Goal: Task Accomplishment & Management: Complete application form

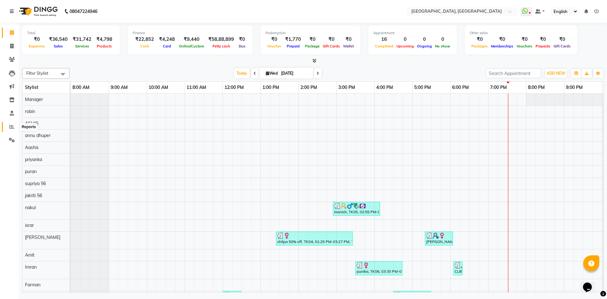
click at [15, 129] on span at bounding box center [11, 126] width 11 height 7
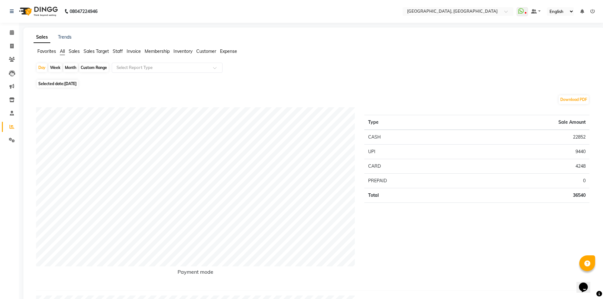
click at [67, 68] on div "Month" at bounding box center [70, 67] width 15 height 9
select select "9"
select select "2025"
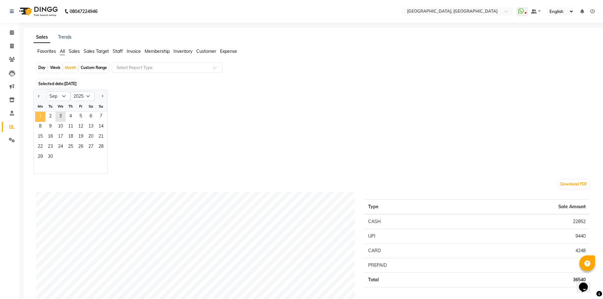
click at [44, 115] on span "1" at bounding box center [40, 117] width 10 height 10
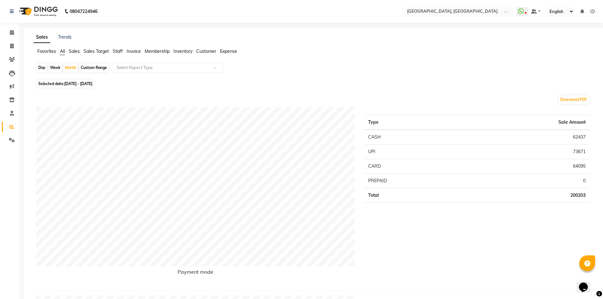
click at [119, 51] on span "Staff" at bounding box center [118, 51] width 10 height 6
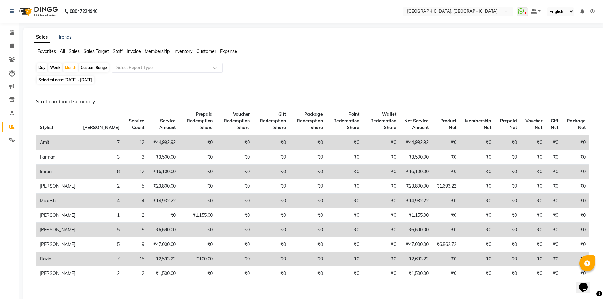
click at [129, 70] on input "text" at bounding box center [160, 68] width 91 height 6
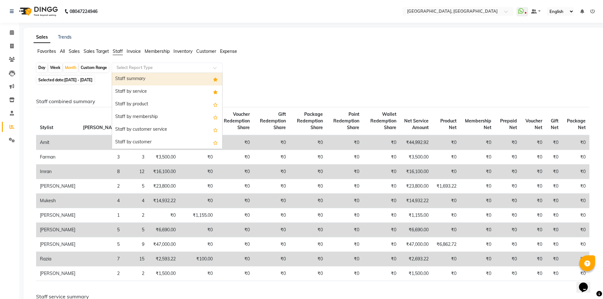
click at [133, 82] on div "Staff summary" at bounding box center [167, 79] width 110 height 13
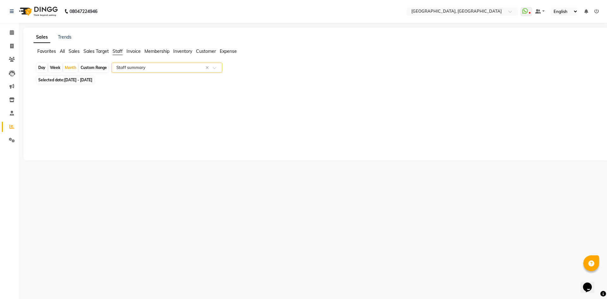
select select "full_report"
select select "csv"
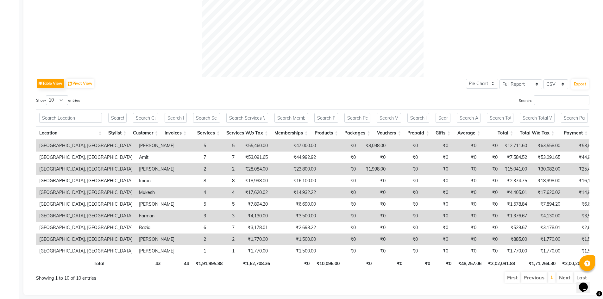
scroll to position [258, 0]
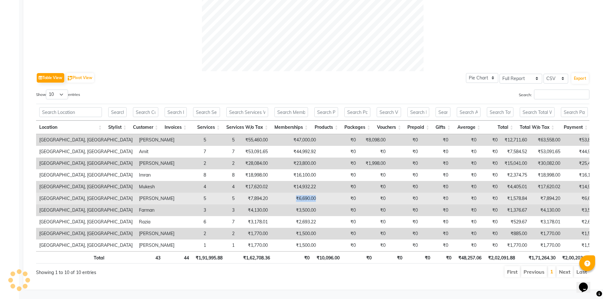
drag, startPoint x: 244, startPoint y: 192, endPoint x: 272, endPoint y: 187, distance: 28.5
click at [272, 193] on td "₹6,690.00" at bounding box center [295, 199] width 48 height 12
click at [271, 193] on td "₹6,690.00" at bounding box center [295, 199] width 48 height 12
drag, startPoint x: 245, startPoint y: 187, endPoint x: 276, endPoint y: 188, distance: 30.4
click at [276, 193] on tr "Noi Tre Salon, Golf Course Road Rajesh 5 5 ₹7,894.20 ₹6,690.00 ₹0 ₹0 ₹0 ₹0 ₹0 ₹…" at bounding box center [397, 199] width 723 height 12
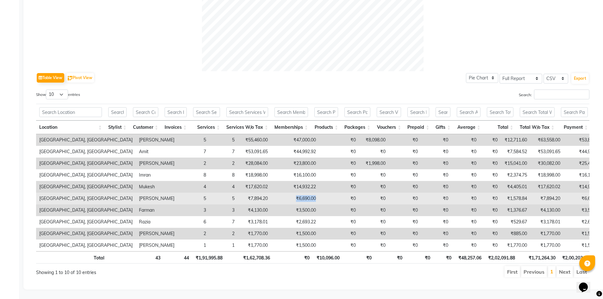
click at [271, 193] on td "₹6,690.00" at bounding box center [295, 199] width 48 height 12
drag, startPoint x: 246, startPoint y: 188, endPoint x: 274, endPoint y: 189, distance: 28.2
click at [274, 193] on tr "Noi Tre Salon, Golf Course Road Rajesh 5 5 ₹7,894.20 ₹6,690.00 ₹0 ₹0 ₹0 ₹0 ₹0 ₹…" at bounding box center [397, 199] width 723 height 12
click at [319, 193] on td "₹0" at bounding box center [339, 199] width 40 height 12
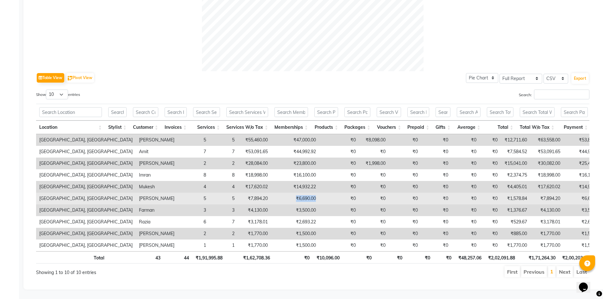
drag, startPoint x: 274, startPoint y: 189, endPoint x: 246, endPoint y: 190, distance: 27.9
click at [246, 193] on tr "Noi Tre Salon, Golf Course Road Rajesh 5 5 ₹7,894.20 ₹6,690.00 ₹0 ₹0 ₹0 ₹0 ₹0 ₹…" at bounding box center [397, 199] width 723 height 12
click at [271, 193] on td "₹6,690.00" at bounding box center [295, 199] width 48 height 12
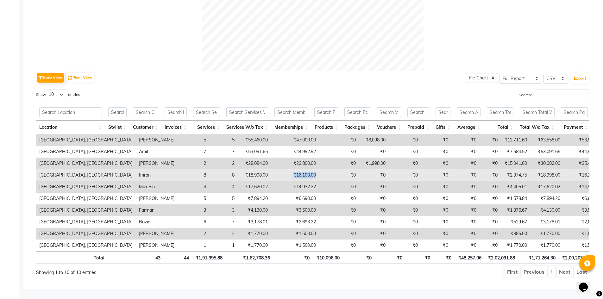
drag, startPoint x: 240, startPoint y: 163, endPoint x: 277, endPoint y: 163, distance: 37.3
click at [277, 169] on tr "Noi Tre Salon, Golf Course Road Imran 8 8 ₹18,998.00 ₹16,100.00 ₹0 ₹0 ₹0 ₹0 ₹0 …" at bounding box center [397, 175] width 723 height 12
click at [319, 169] on td "₹0" at bounding box center [339, 175] width 40 height 12
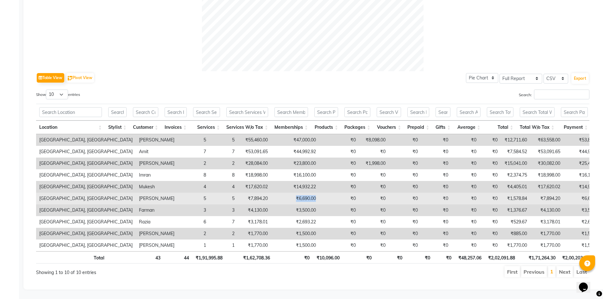
drag, startPoint x: 247, startPoint y: 186, endPoint x: 275, endPoint y: 188, distance: 27.6
click at [275, 193] on tr "Noi Tre Salon, Golf Course Road Rajesh 5 5 ₹7,894.20 ₹6,690.00 ₹0 ₹0 ₹0 ₹0 ₹0 ₹…" at bounding box center [397, 199] width 723 height 12
click at [271, 193] on td "₹6,690.00" at bounding box center [295, 199] width 48 height 12
drag, startPoint x: 244, startPoint y: 190, endPoint x: 288, endPoint y: 186, distance: 43.8
click at [288, 193] on tr "Noi Tre Salon, Golf Course Road Rajesh 5 5 ₹7,894.20 ₹6,690.00 ₹0 ₹0 ₹0 ₹0 ₹0 ₹…" at bounding box center [397, 199] width 723 height 12
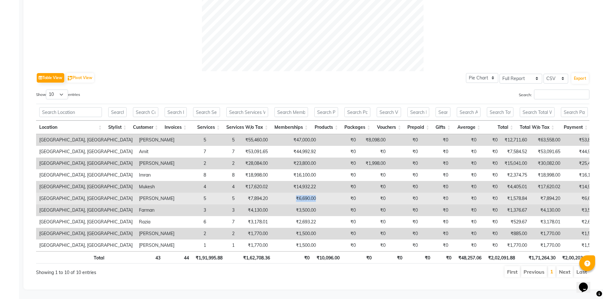
click at [319, 193] on td "₹0" at bounding box center [339, 199] width 40 height 12
drag, startPoint x: 244, startPoint y: 191, endPoint x: 277, endPoint y: 189, distance: 33.0
click at [277, 193] on tr "Noi Tre Salon, Golf Course Road Rajesh 5 5 ₹7,894.20 ₹6,690.00 ₹0 ₹0 ₹0 ₹0 ₹0 ₹…" at bounding box center [397, 199] width 723 height 12
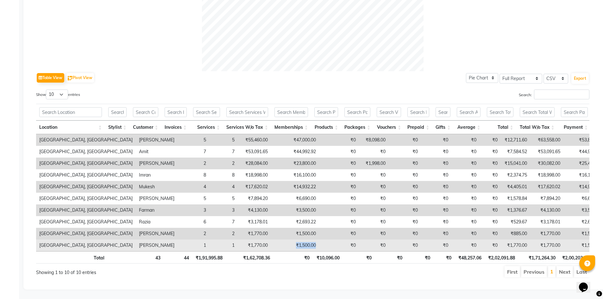
drag, startPoint x: 241, startPoint y: 233, endPoint x: 286, endPoint y: 233, distance: 44.6
click at [286, 240] on tr "Noi Tre Salon, Golf Course Road Nakul 1 1 ₹1,770.00 ₹1,500.00 ₹0 ₹0 ₹0 ₹0 ₹0 ₹0…" at bounding box center [397, 246] width 723 height 12
click at [271, 240] on td "₹1,500.00" at bounding box center [295, 246] width 48 height 12
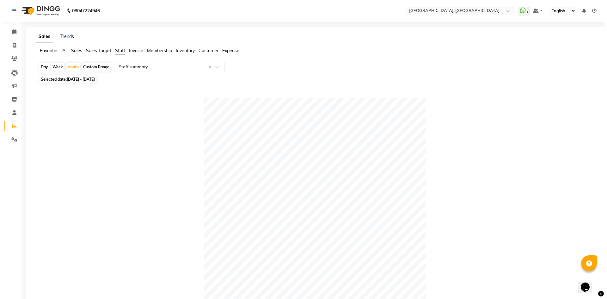
scroll to position [0, 0]
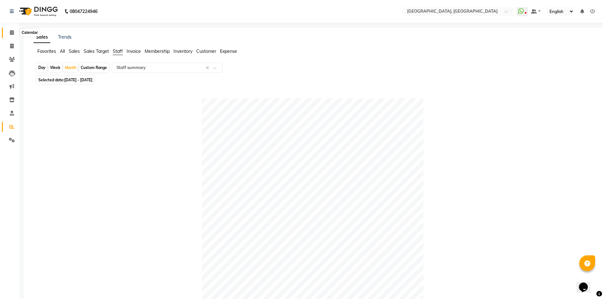
click at [12, 34] on icon at bounding box center [12, 32] width 4 height 5
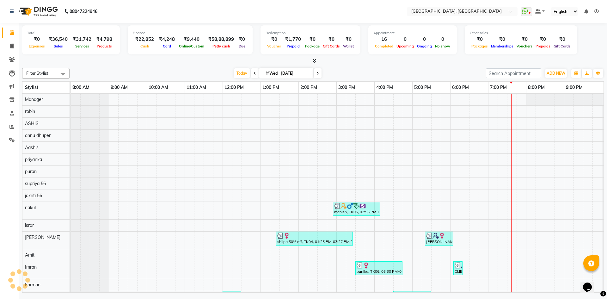
click at [130, 65] on div "Total ₹0 Expenses ₹36,540 Sales ₹31,742 Services ₹4,798 Products Finance ₹22,85…" at bounding box center [313, 158] width 589 height 271
click at [6, 47] on span at bounding box center [11, 46] width 11 height 7
select select "service"
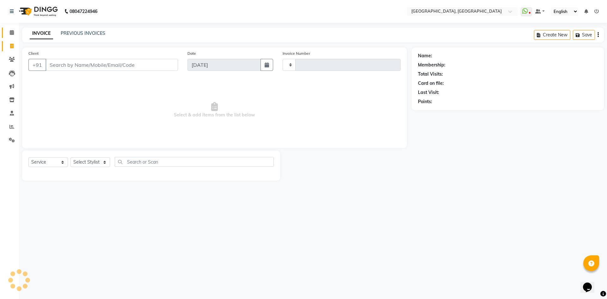
type input "2790"
select select "3948"
click at [7, 32] on span at bounding box center [11, 32] width 11 height 7
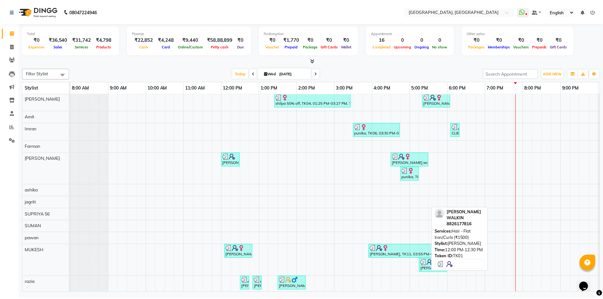
scroll to position [175, 0]
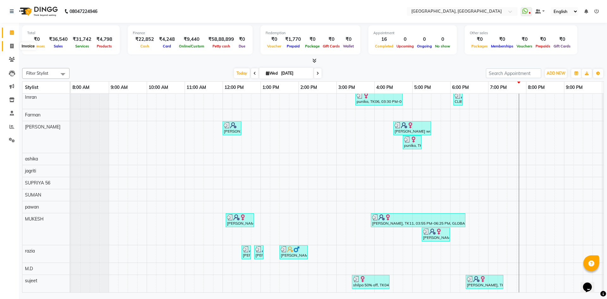
click at [9, 45] on span at bounding box center [11, 46] width 11 height 7
select select "3948"
select select "service"
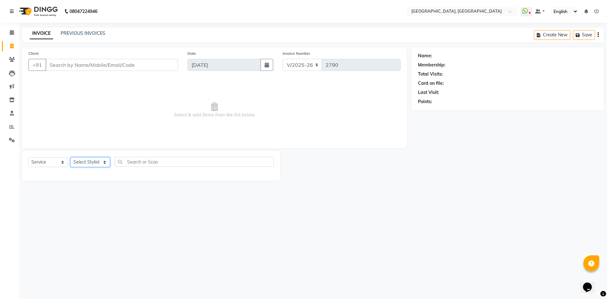
click at [81, 162] on select "Select Stylist Aashis Alic ashok vihar Alice makeup Amit annu dhuper ashika ASH…" at bounding box center [91, 162] width 40 height 10
select select "63756"
click at [71, 157] on select "Select Stylist Aashis Alic ashok vihar Alice makeup Amit annu dhuper ashika ASH…" at bounding box center [91, 162] width 40 height 10
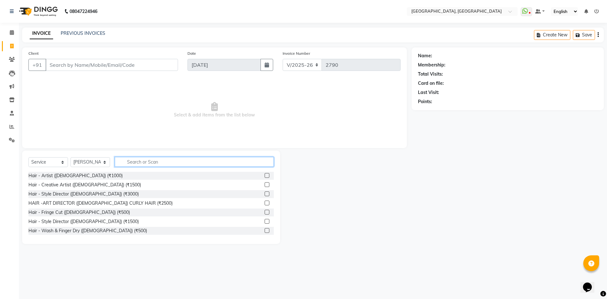
click at [153, 160] on input "text" at bounding box center [194, 162] width 159 height 10
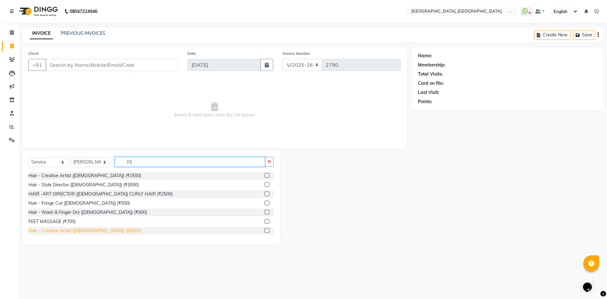
type input "FE"
click at [98, 229] on div "Hair - Creative Artist (Female) (₹2000)" at bounding box center [84, 230] width 113 height 7
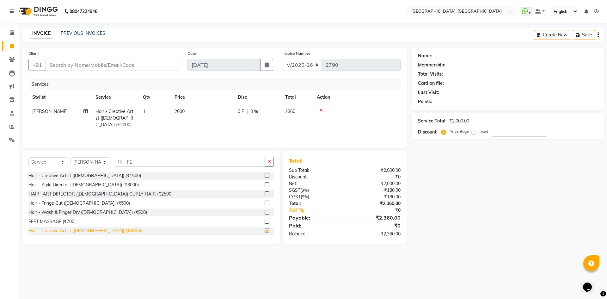
checkbox input "false"
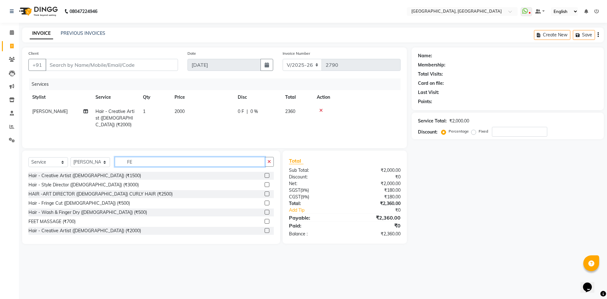
click at [150, 160] on input "FE" at bounding box center [190, 162] width 150 height 10
type input "FEM"
click at [141, 162] on input "FEM" at bounding box center [190, 162] width 150 height 10
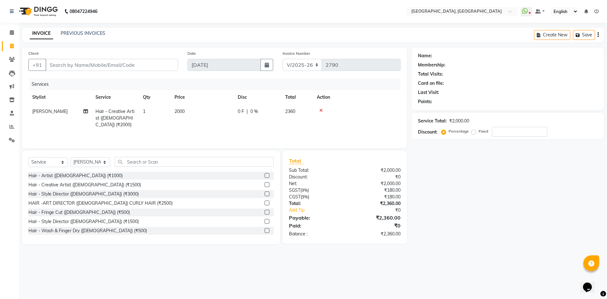
click at [147, 147] on div "Client +91 Date 03-09-2025 Invoice Number V/2025 V/2025-26 2790 Services Stylis…" at bounding box center [214, 97] width 385 height 101
click at [153, 164] on input "text" at bounding box center [194, 162] width 159 height 10
click at [45, 165] on select "Select Service Product Membership Package Voucher Prepaid Gift Card" at bounding box center [48, 162] width 40 height 10
select select "product"
click at [28, 157] on select "Select Service Product Membership Package Voucher Prepaid Gift Card" at bounding box center [48, 162] width 40 height 10
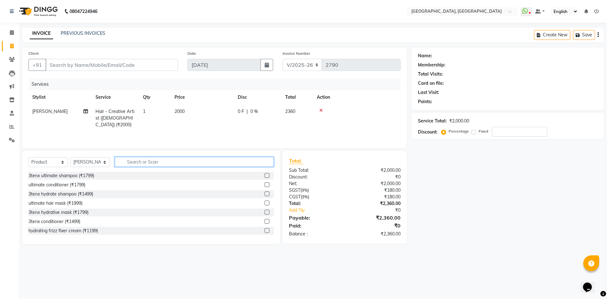
click at [166, 157] on input "text" at bounding box center [194, 162] width 159 height 10
click at [168, 148] on div "Client +91 Date 03-09-2025 Invoice Number V/2025 V/2025-26 2790 Services Stylis…" at bounding box center [214, 145] width 395 height 196
click at [161, 163] on input "text" at bounding box center [194, 162] width 159 height 10
click at [72, 67] on input "Client" at bounding box center [112, 65] width 133 height 12
type input "8"
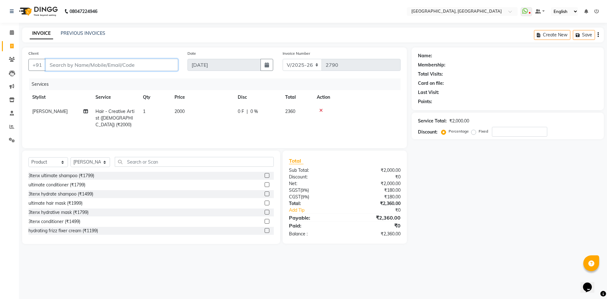
type input "0"
type input "8860564319"
click at [154, 64] on span "Add Client" at bounding box center [161, 65] width 25 height 6
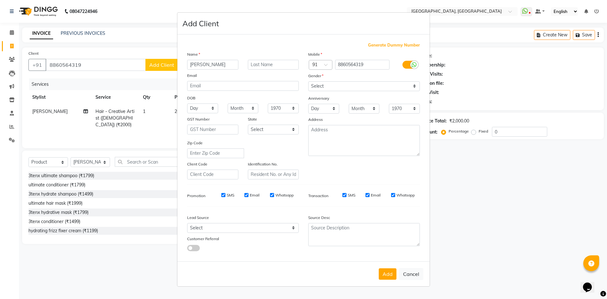
type input "ESHA"
click at [287, 67] on input "WALKIN" at bounding box center [273, 65] width 51 height 10
type input "WALKIN"
click at [316, 84] on select "Select Male Female Other Prefer Not To Say" at bounding box center [364, 86] width 112 height 10
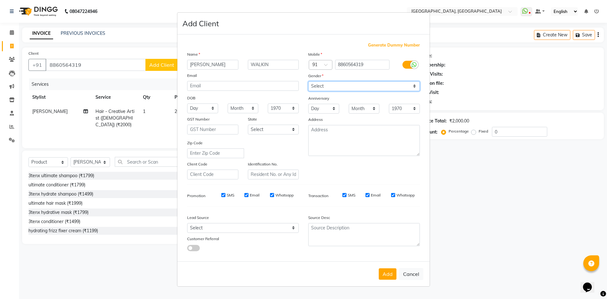
select select "female"
click at [308, 81] on select "Select Male Female Other Prefer Not To Say" at bounding box center [364, 86] width 112 height 10
click at [286, 67] on input "WALKIN" at bounding box center [273, 65] width 51 height 10
click at [389, 275] on button "Add" at bounding box center [388, 273] width 18 height 11
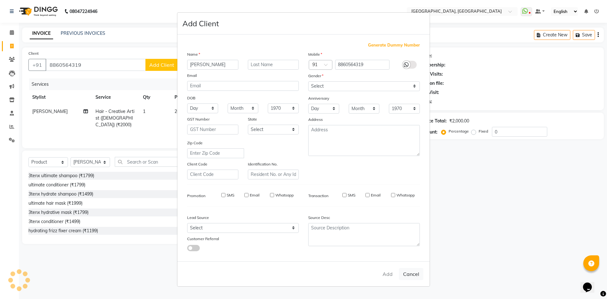
select select
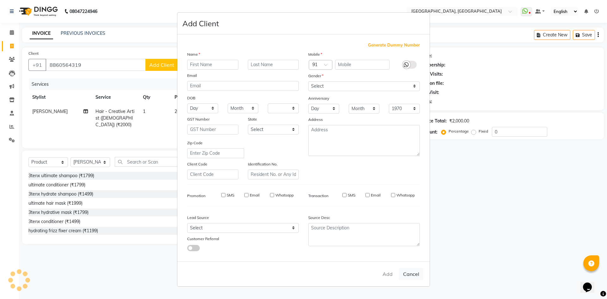
select select
checkbox input "false"
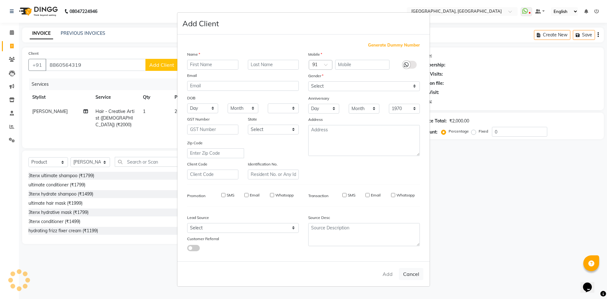
checkbox input "false"
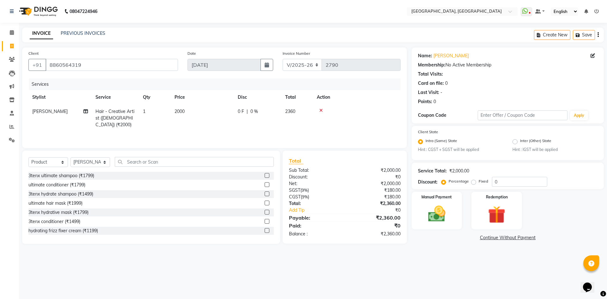
click at [464, 212] on div "Manual Payment Redemption" at bounding box center [508, 211] width 202 height 38
click at [444, 218] on img at bounding box center [436, 214] width 29 height 21
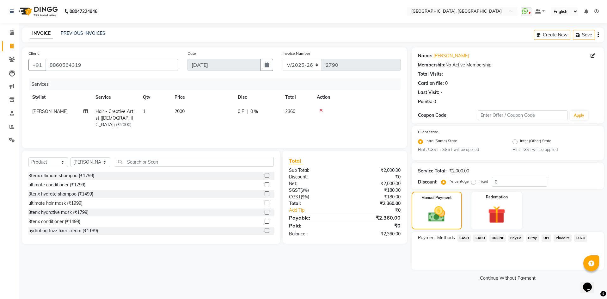
click at [483, 236] on span "CARD" at bounding box center [481, 237] width 14 height 7
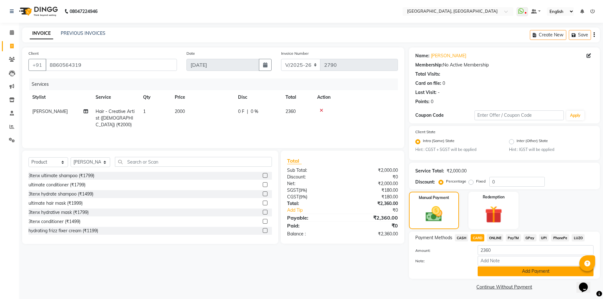
click at [496, 272] on button "Add Payment" at bounding box center [535, 271] width 116 height 10
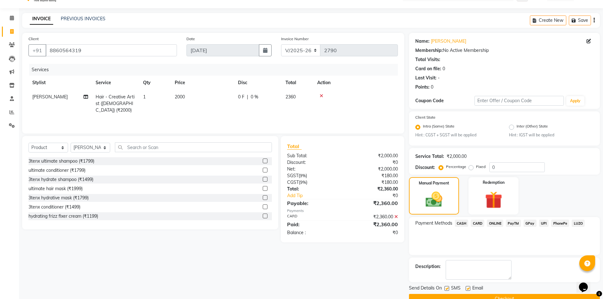
scroll to position [29, 0]
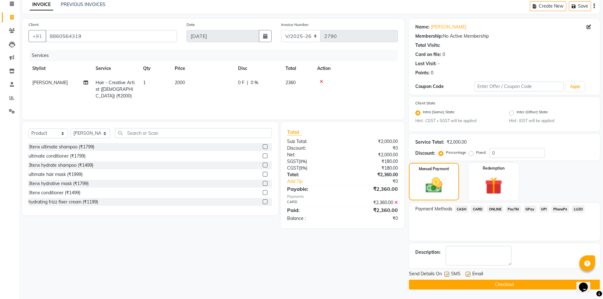
click at [471, 285] on button "Checkout" at bounding box center [504, 285] width 191 height 10
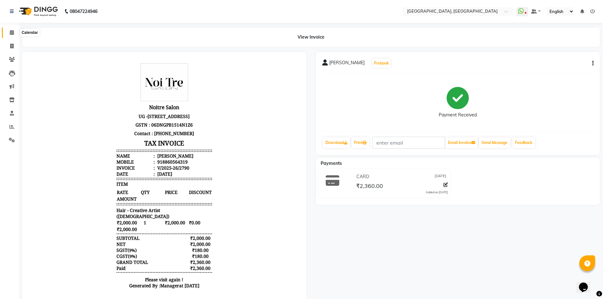
click at [10, 31] on icon at bounding box center [12, 32] width 4 height 5
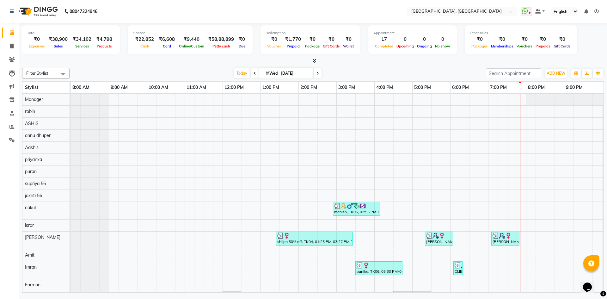
click at [141, 55] on div "Total ₹0 Expenses ₹38,900 Sales ₹34,102 Services ₹4,798 Products Finance ₹22,85…" at bounding box center [313, 40] width 582 height 31
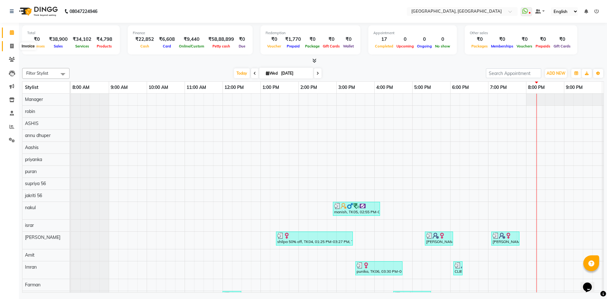
click at [9, 44] on span at bounding box center [11, 46] width 11 height 7
select select "service"
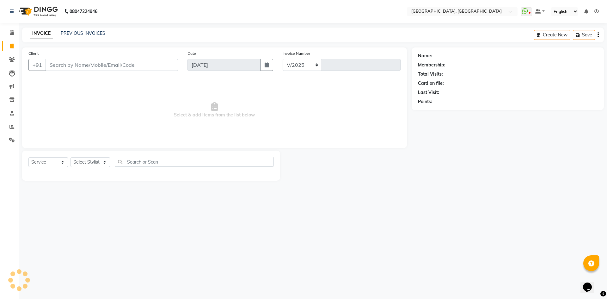
select select "3948"
type input "2791"
type input "8492877521"
click at [167, 67] on span "Add Client" at bounding box center [161, 65] width 25 height 6
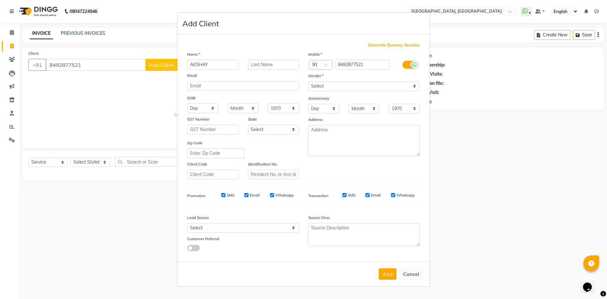
type input "AKSHAY"
type input "WALKIN"
click at [358, 84] on select "Select Male Female Other Prefer Not To Say" at bounding box center [364, 86] width 112 height 10
select select "male"
click at [308, 81] on select "Select Male Female Other Prefer Not To Say" at bounding box center [364, 86] width 112 height 10
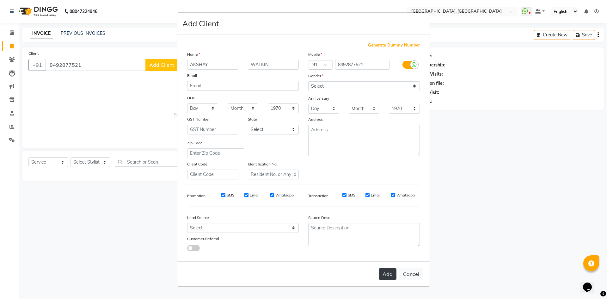
click at [391, 274] on button "Add" at bounding box center [388, 273] width 18 height 11
select select
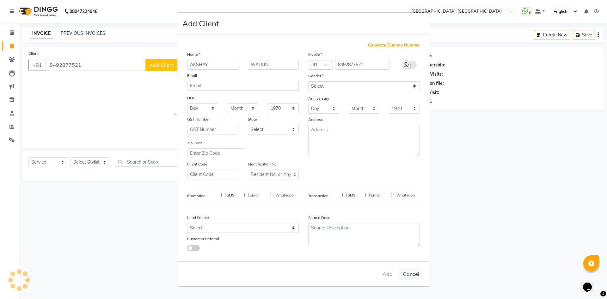
select select
checkbox input "false"
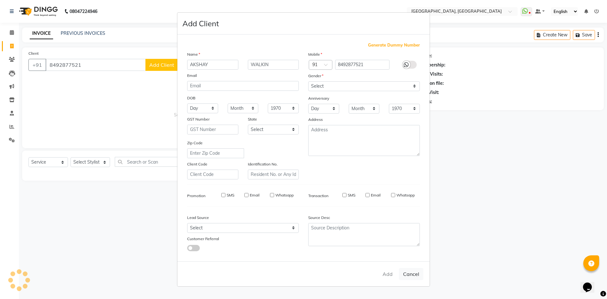
checkbox input "false"
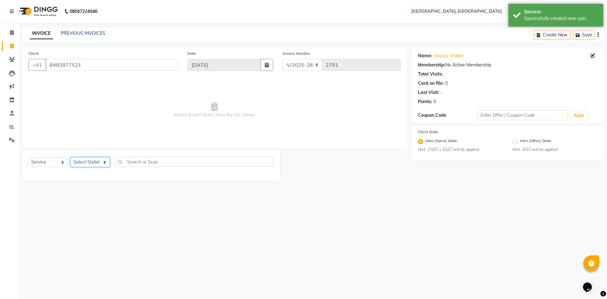
click at [92, 161] on select "Select Stylist Aashis Alic ashok vihar Alice makeup Amit annu dhuper ashika ASH…" at bounding box center [91, 162] width 40 height 10
select select "63758"
click at [71, 157] on select "Select Stylist Aashis Alic ashok vihar Alice makeup Amit annu dhuper ashika ASH…" at bounding box center [91, 162] width 40 height 10
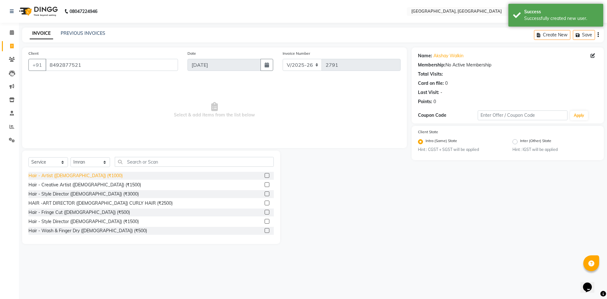
click at [69, 176] on div "Hair - Artist (male) (₹1000)" at bounding box center [75, 175] width 94 height 7
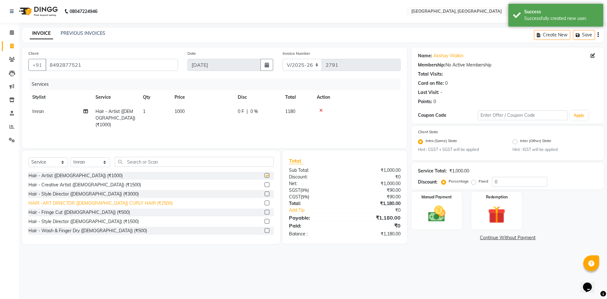
checkbox input "false"
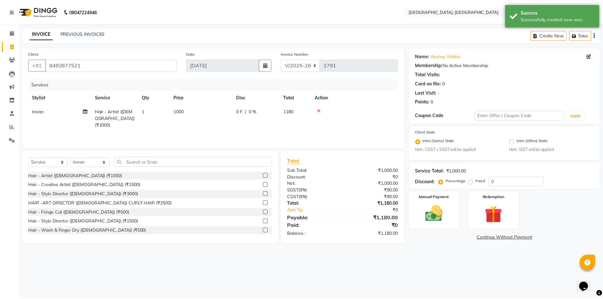
scroll to position [63, 0]
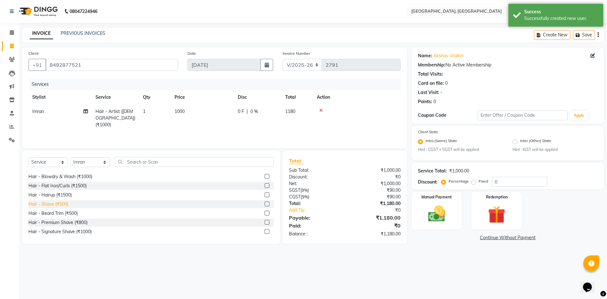
click at [56, 201] on div "Hair - Shave (₹500)" at bounding box center [48, 204] width 40 height 7
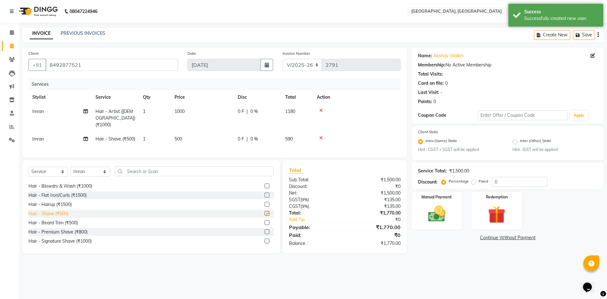
checkbox input "false"
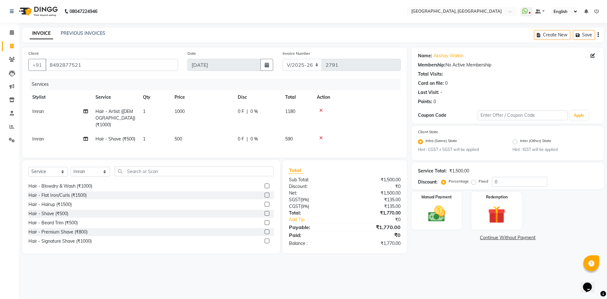
click at [321, 136] on icon at bounding box center [321, 138] width 3 height 4
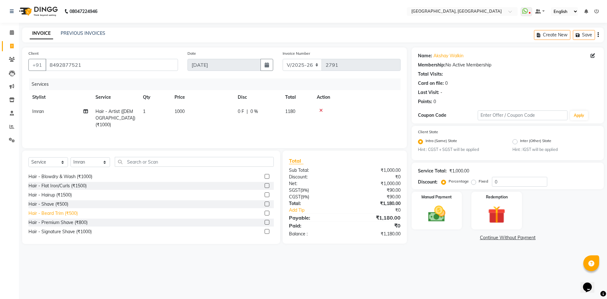
click at [52, 213] on div "Hair - Beard Trim (₹500)" at bounding box center [52, 213] width 49 height 7
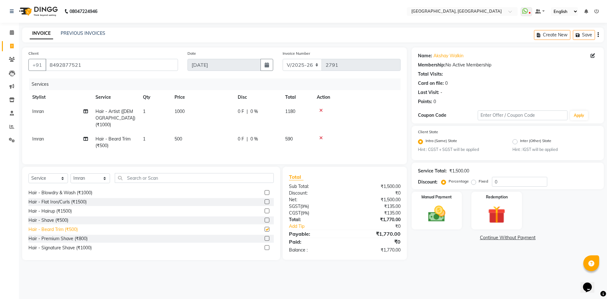
checkbox input "false"
click at [441, 212] on img at bounding box center [436, 214] width 29 height 21
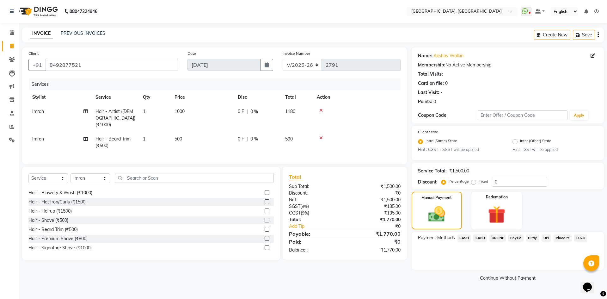
click at [482, 238] on span "CARD" at bounding box center [481, 237] width 14 height 7
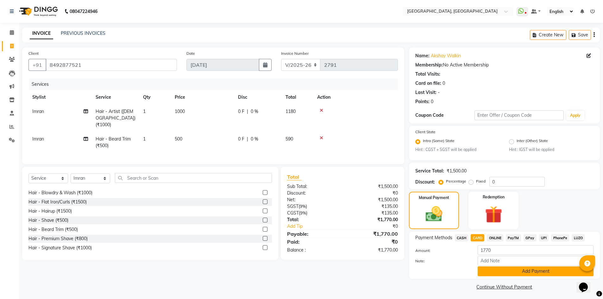
click at [499, 273] on button "Add Payment" at bounding box center [535, 271] width 116 height 10
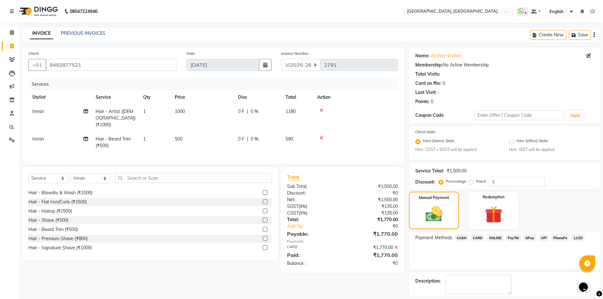
scroll to position [29, 0]
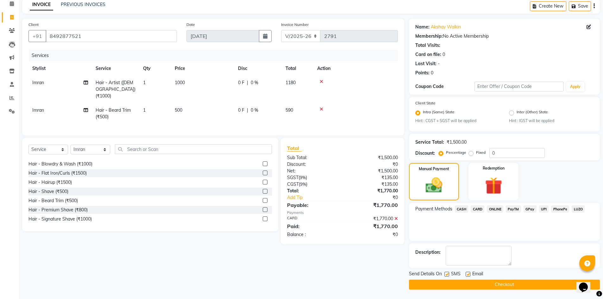
click at [492, 283] on button "Checkout" at bounding box center [504, 285] width 191 height 10
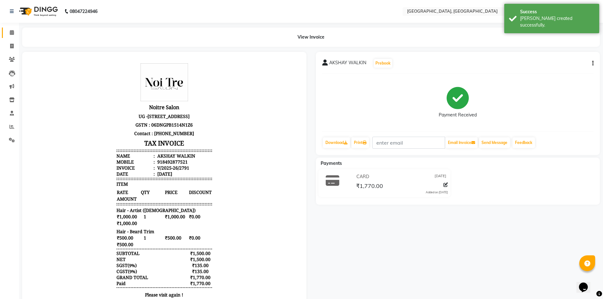
click at [5, 31] on link "Calendar" at bounding box center [9, 33] width 15 height 10
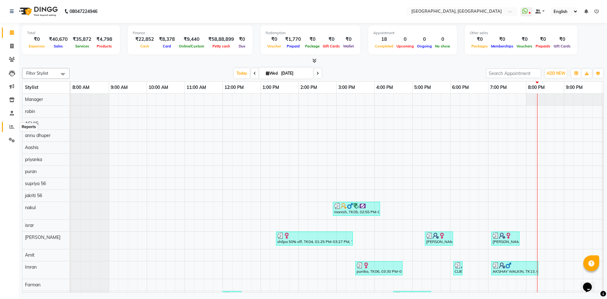
click at [9, 128] on span at bounding box center [11, 126] width 11 height 7
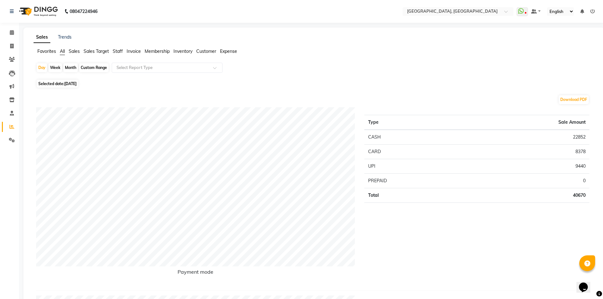
click at [73, 68] on div "Month" at bounding box center [70, 67] width 15 height 9
select select "9"
select select "2025"
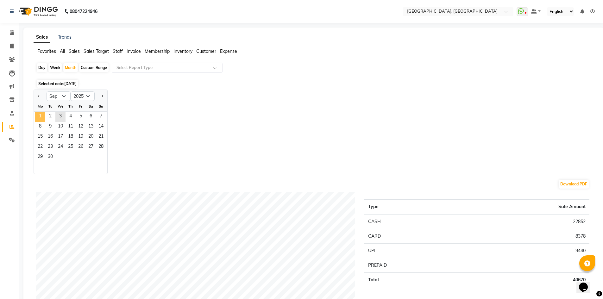
click at [39, 114] on span "1" at bounding box center [40, 117] width 10 height 10
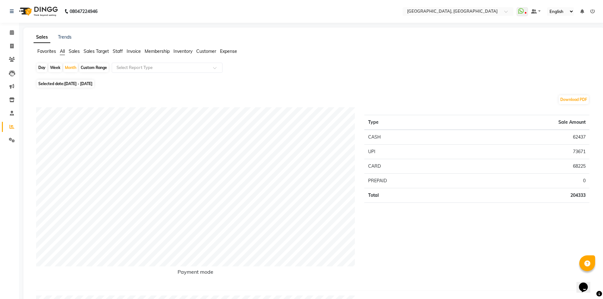
click at [118, 53] on span "Staff" at bounding box center [118, 51] width 10 height 6
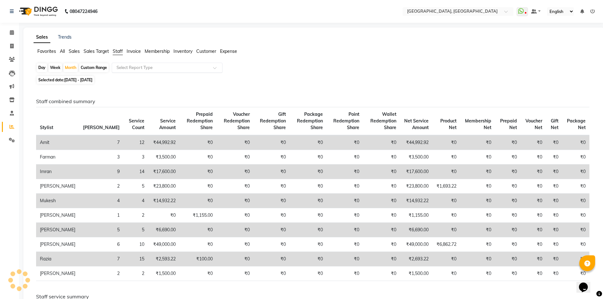
click at [130, 65] on input "text" at bounding box center [160, 68] width 91 height 6
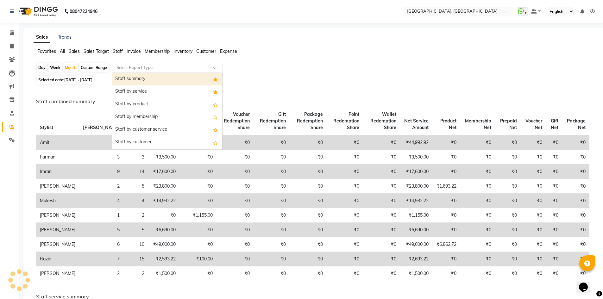
click at [132, 81] on div "Staff summary" at bounding box center [167, 79] width 110 height 13
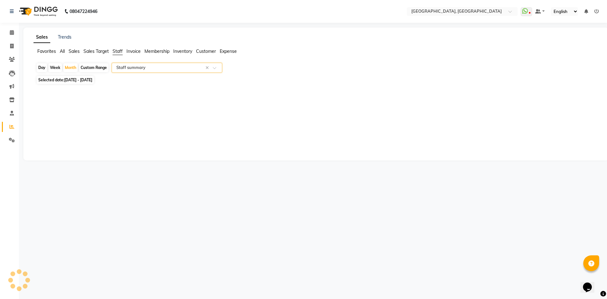
select select "full_report"
select select "csv"
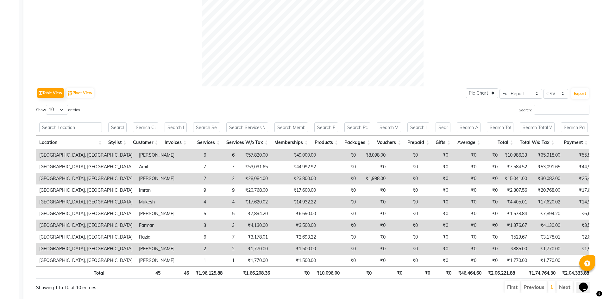
scroll to position [258, 0]
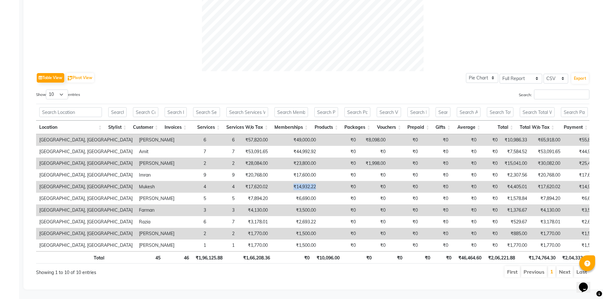
drag, startPoint x: 241, startPoint y: 175, endPoint x: 277, endPoint y: 176, distance: 35.8
click at [277, 181] on tr "Noi Tre Salon, Golf Course Road Mukesh 4 4 ₹17,620.02 ₹14,932.22 ₹0 ₹0 ₹0 ₹0 ₹0…" at bounding box center [397, 187] width 723 height 12
click at [183, 71] on div "Table View Pivot View Pie Chart Bar Chart Select Full Report Filtered Report Se…" at bounding box center [312, 77] width 553 height 13
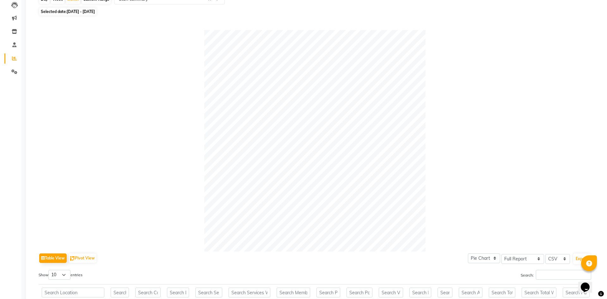
scroll to position [0, 0]
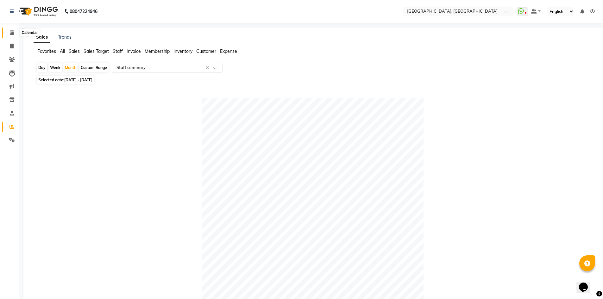
click at [8, 34] on span at bounding box center [11, 32] width 11 height 7
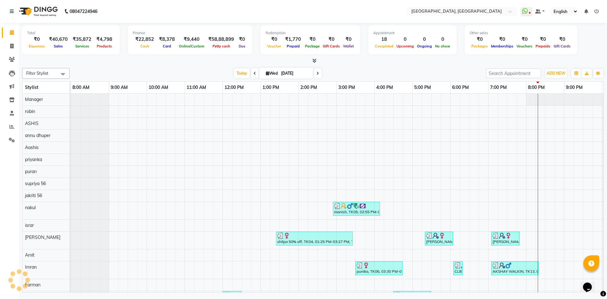
click at [100, 58] on div at bounding box center [313, 61] width 582 height 7
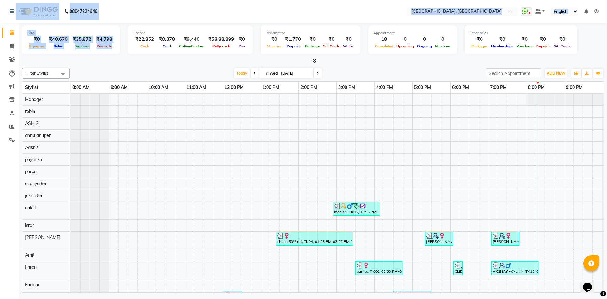
drag, startPoint x: 115, startPoint y: 45, endPoint x: 23, endPoint y: 18, distance: 95.5
click at [23, 18] on app-home "08047224946 Select Location × Noi Tre Salon, Golf Course Road WhatsApp Status ✕…" at bounding box center [303, 147] width 607 height 294
click at [140, 19] on nav "08047224946 Select Location × Noi Tre Salon, Golf Course Road WhatsApp Status ✕…" at bounding box center [303, 11] width 607 height 23
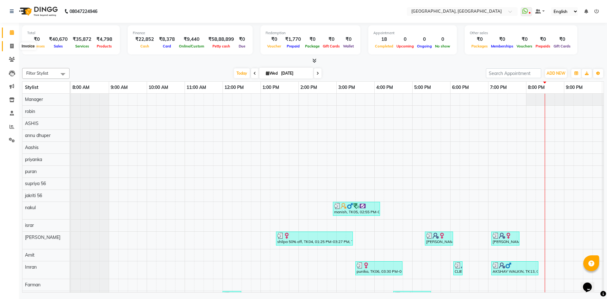
click at [13, 45] on icon at bounding box center [11, 46] width 3 height 5
select select "service"
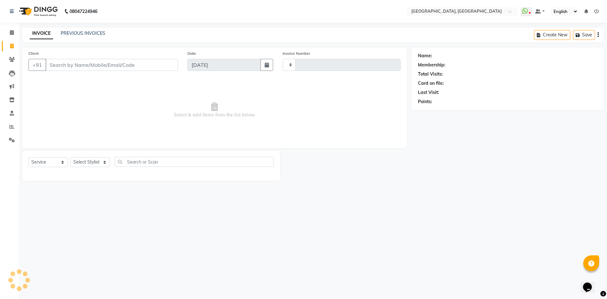
type input "2792"
select select "3948"
click at [79, 164] on select "Select Stylist Aashis Alic ashok vihar Alice makeup Amit annu dhuper ashika ASH…" at bounding box center [91, 162] width 40 height 10
select select "63756"
click at [71, 157] on select "Select Stylist Aashis Alic ashok vihar Alice makeup Amit annu dhuper ashika ASH…" at bounding box center [91, 162] width 40 height 10
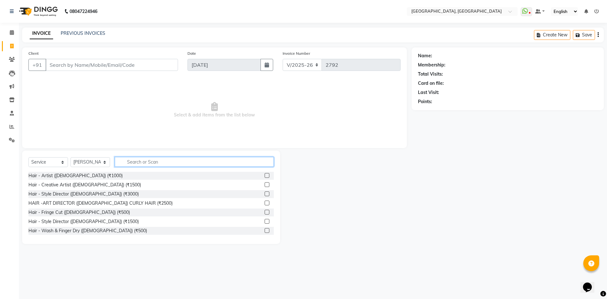
click at [163, 165] on input "text" at bounding box center [194, 162] width 159 height 10
type input "FEM"
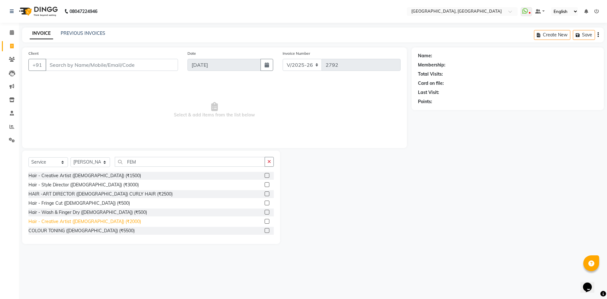
click at [83, 221] on div "Hair - Creative Artist (Female) (₹2000)" at bounding box center [84, 221] width 113 height 7
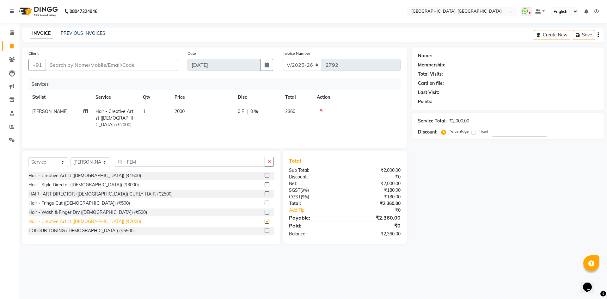
checkbox input "false"
click at [101, 68] on input "Client" at bounding box center [112, 65] width 133 height 12
type input "9"
type input "0"
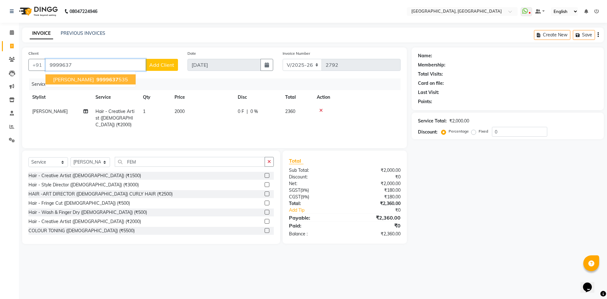
drag, startPoint x: 88, startPoint y: 74, endPoint x: 87, endPoint y: 81, distance: 7.0
click at [87, 81] on button "tejasvita 9999637 535" at bounding box center [91, 79] width 90 height 10
type input "9999637535"
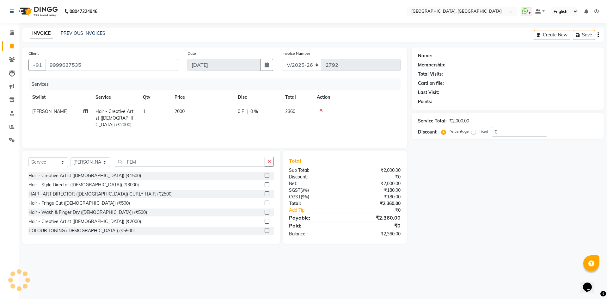
click at [87, 81] on div "Services" at bounding box center [217, 84] width 377 height 12
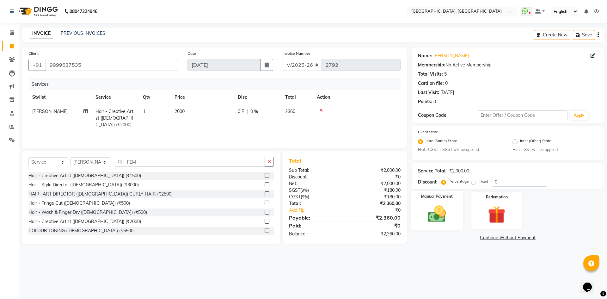
click at [451, 215] on img at bounding box center [436, 214] width 29 height 21
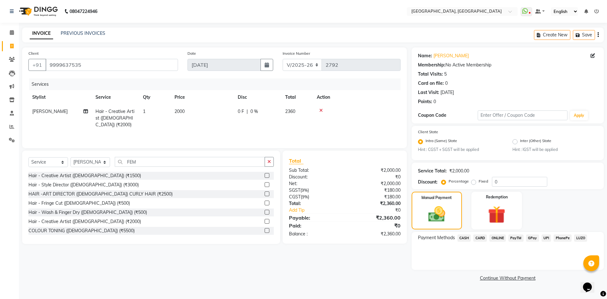
click at [481, 234] on span "CARD" at bounding box center [481, 237] width 14 height 7
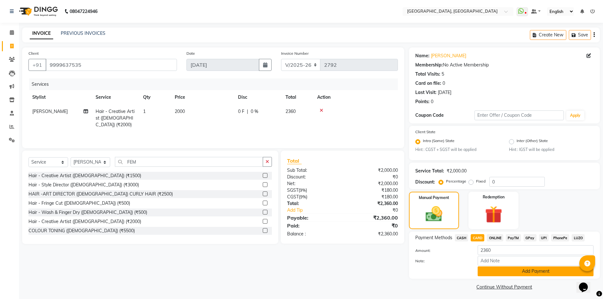
click at [514, 271] on button "Add Payment" at bounding box center [535, 271] width 116 height 10
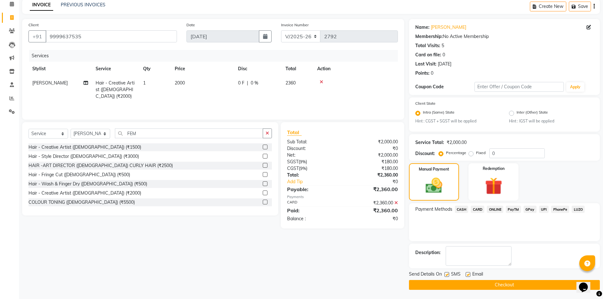
scroll to position [29, 0]
click at [514, 280] on button "Checkout" at bounding box center [504, 285] width 191 height 10
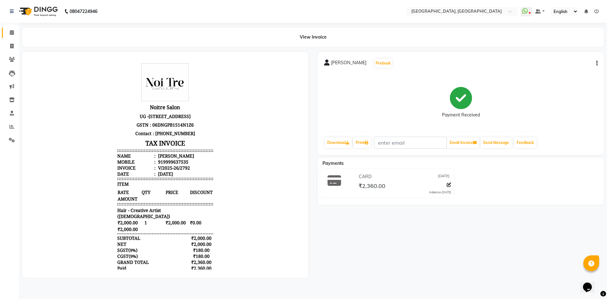
click at [10, 37] on link "Calendar" at bounding box center [9, 33] width 15 height 10
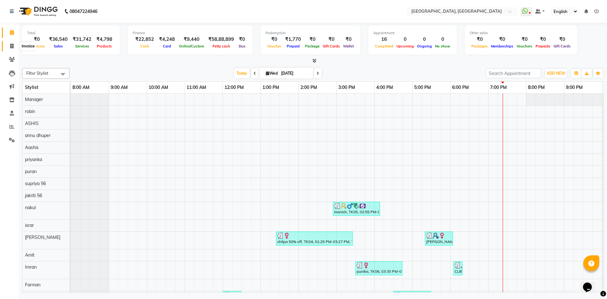
click at [11, 46] on icon at bounding box center [11, 46] width 3 height 5
select select "3948"
select select "service"
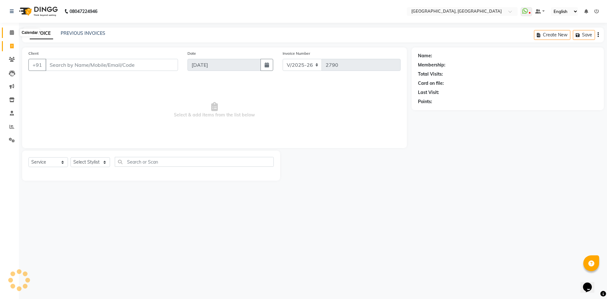
click at [7, 33] on span at bounding box center [11, 32] width 11 height 7
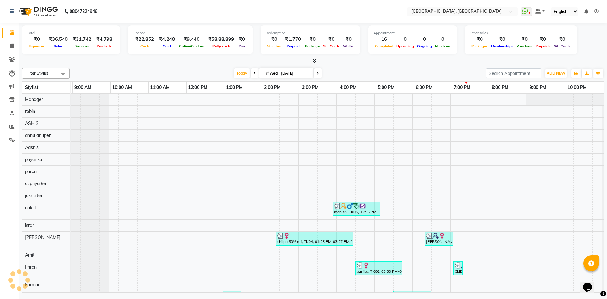
scroll to position [0, 36]
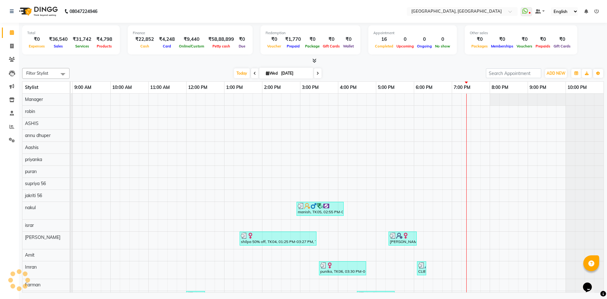
click at [125, 66] on div "Filter Stylist Select All Aashis Amit annu [PERSON_NAME] [PERSON_NAME] [PERSON_…" at bounding box center [313, 178] width 582 height 227
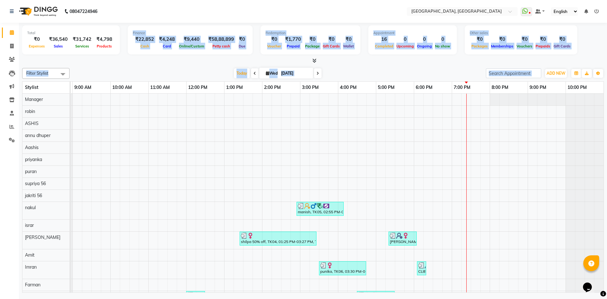
drag, startPoint x: 128, startPoint y: 31, endPoint x: 605, endPoint y: 71, distance: 478.8
click at [605, 71] on div "Total ₹0 Expenses ₹36,540 Sales ₹31,742 Services ₹4,798 Products Finance ₹22,85…" at bounding box center [313, 158] width 589 height 271
click at [580, 43] on div "Total ₹0 Expenses ₹36,540 Sales ₹31,742 Services ₹4,798 Products Finance ₹22,85…" at bounding box center [313, 40] width 582 height 31
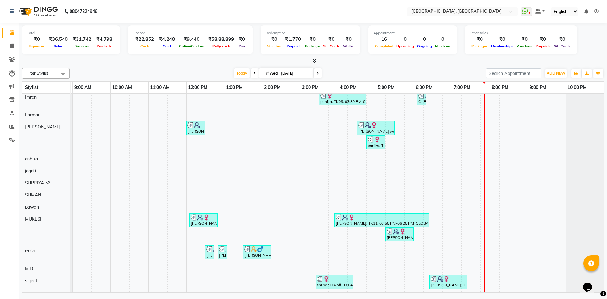
scroll to position [80, 0]
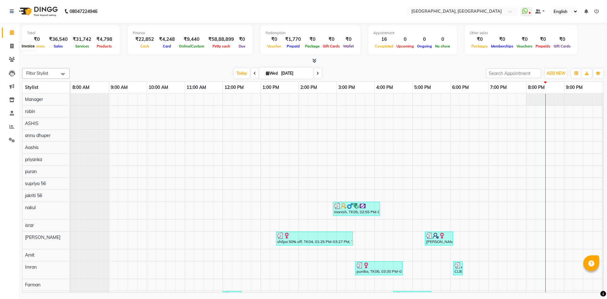
click at [9, 45] on span at bounding box center [11, 46] width 11 height 7
select select "3948"
select select "service"
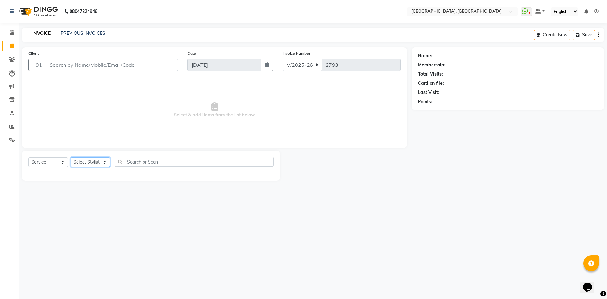
click at [91, 164] on select "Select Stylist Aashis Alic ashok vihar Alice makeup Amit annu dhuper ashika ASH…" at bounding box center [91, 162] width 40 height 10
select select "87275"
click at [71, 157] on select "Select Stylist Aashis Alic ashok vihar Alice makeup Amit annu dhuper ashika ASH…" at bounding box center [91, 162] width 40 height 10
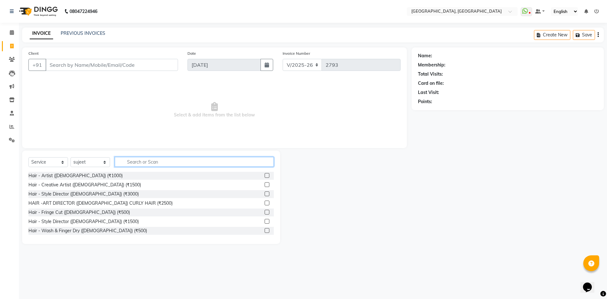
click at [165, 165] on input "text" at bounding box center [194, 162] width 159 height 10
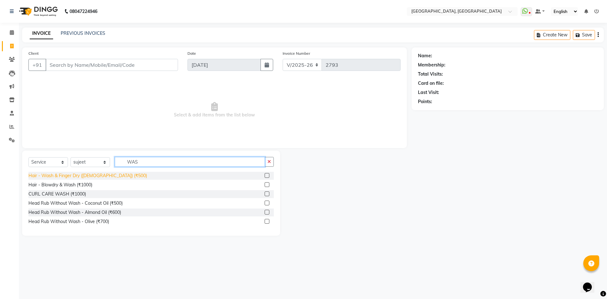
type input "WAS"
click at [59, 175] on div "Hair - Wash & Finger Dry (Female) (₹500)" at bounding box center [87, 175] width 119 height 7
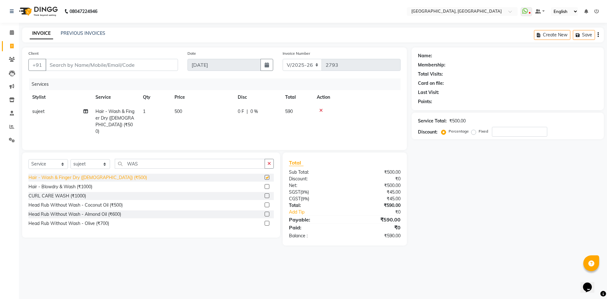
checkbox input "false"
click at [269, 163] on icon "button" at bounding box center [269, 163] width 3 height 4
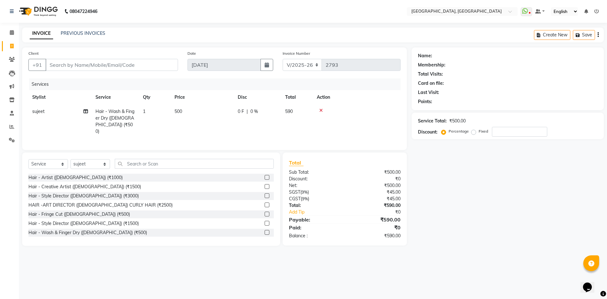
click at [155, 146] on div "Client +91 Date 03-09-2025 Invoice Number V/2025 V/2025-26 2793 Services Stylis…" at bounding box center [214, 98] width 385 height 103
click at [135, 65] on input "Client" at bounding box center [112, 65] width 133 height 12
type input "R"
type input "0"
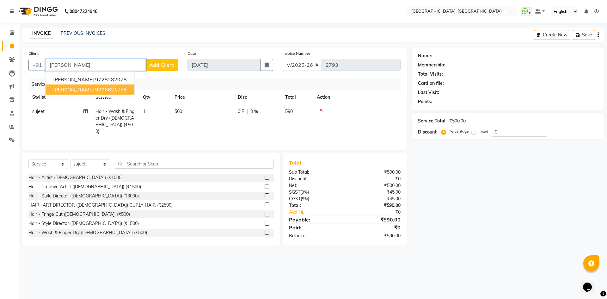
click at [95, 90] on ngb-highlight "9996621756" at bounding box center [111, 89] width 32 height 6
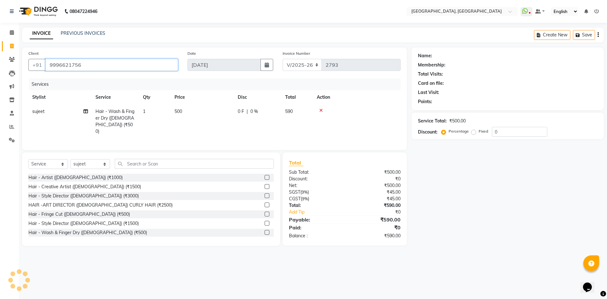
type input "9996621756"
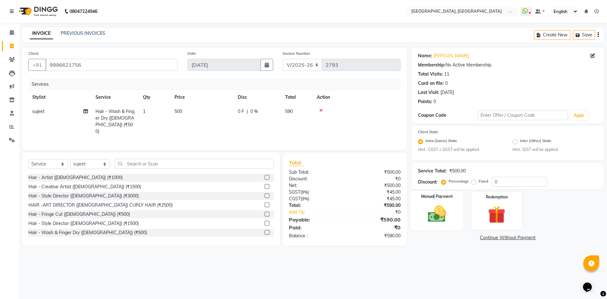
click at [435, 201] on div "Manual Payment" at bounding box center [437, 210] width 53 height 39
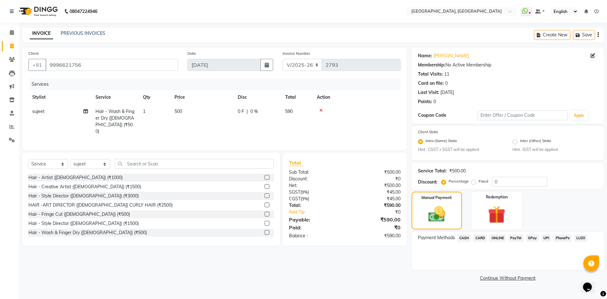
click at [544, 240] on span "UPI" at bounding box center [547, 237] width 10 height 7
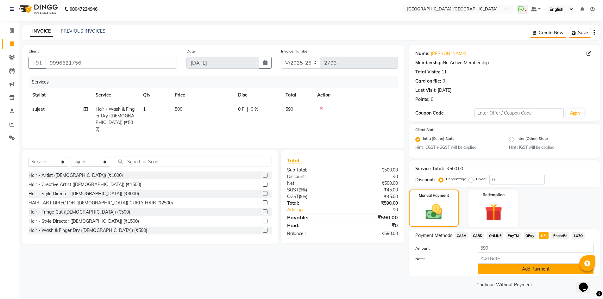
click at [543, 272] on button "Add Payment" at bounding box center [535, 269] width 116 height 10
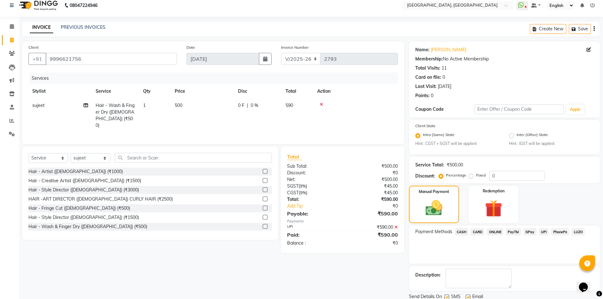
scroll to position [29, 0]
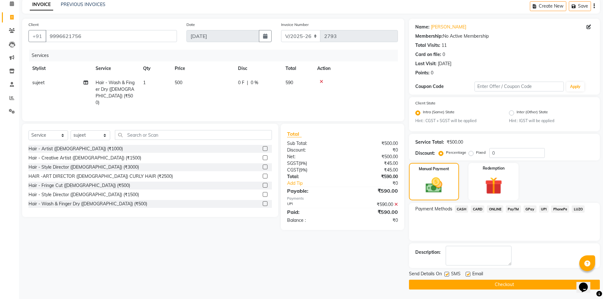
click at [542, 283] on button "Checkout" at bounding box center [504, 285] width 191 height 10
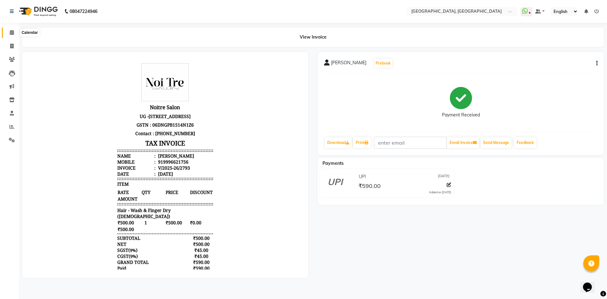
click at [10, 33] on icon at bounding box center [12, 32] width 4 height 5
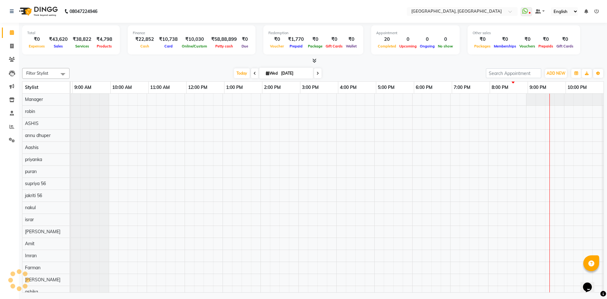
scroll to position [0, 36]
